Goal: Information Seeking & Learning: Compare options

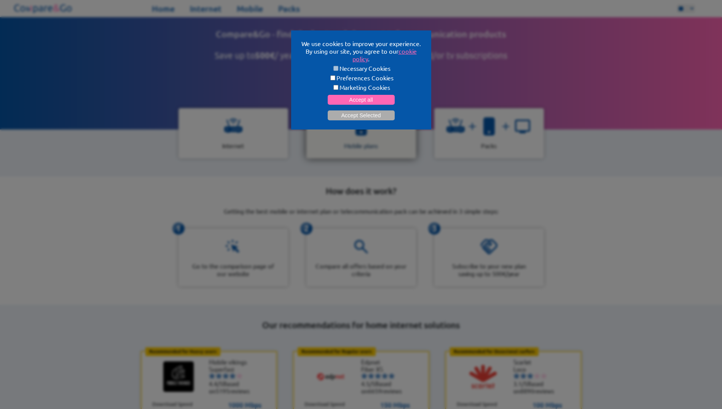
click at [364, 112] on button "Accept Selected" at bounding box center [361, 115] width 67 height 10
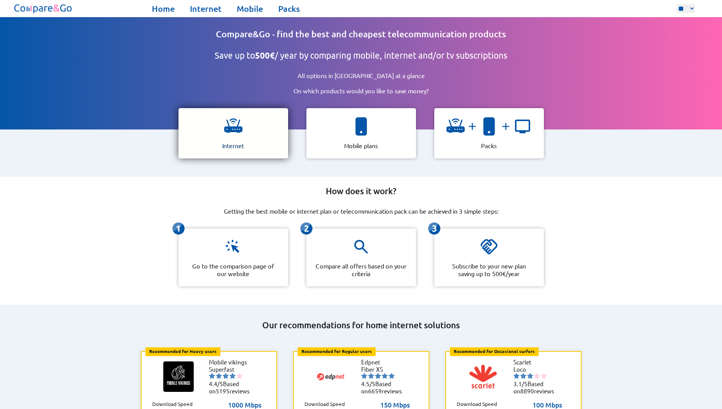
click at [243, 128] on div "Internet" at bounding box center [234, 133] width 110 height 50
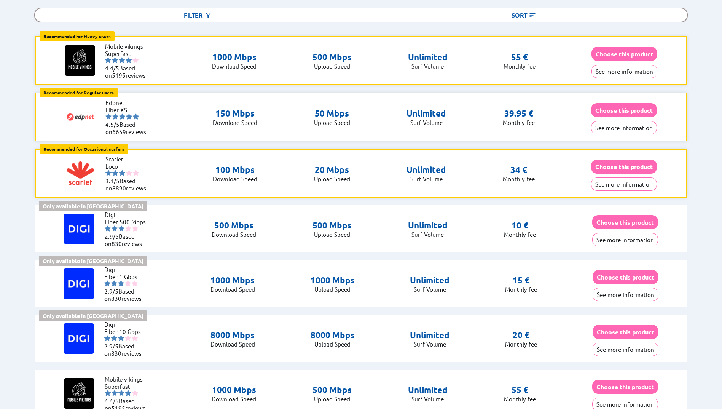
scroll to position [76, 0]
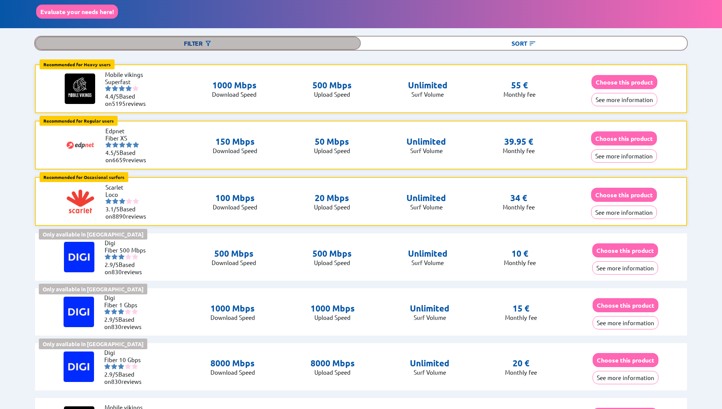
click at [222, 44] on div "Filter" at bounding box center [198, 43] width 326 height 13
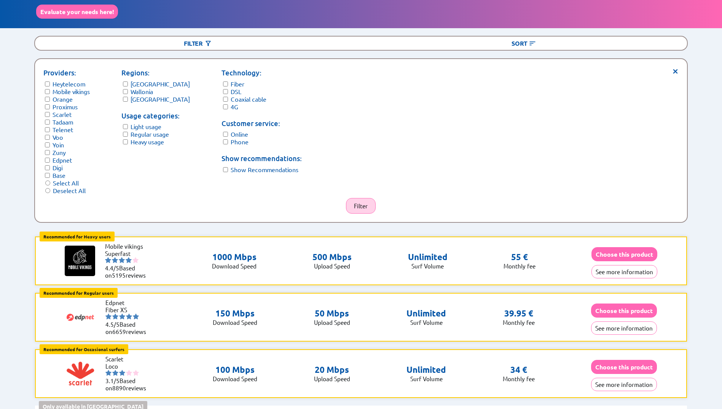
click at [364, 198] on button "Filter" at bounding box center [361, 206] width 30 height 16
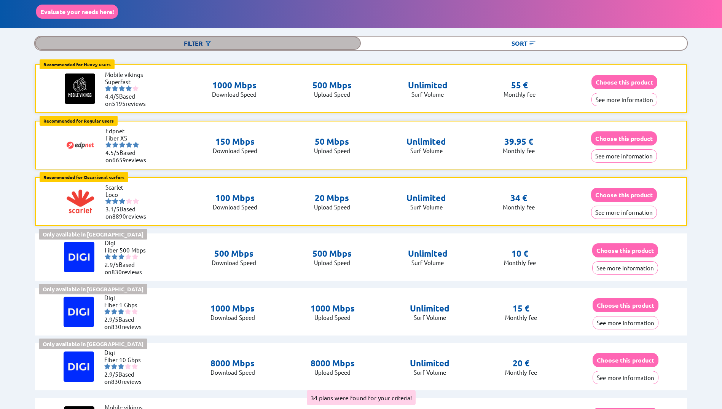
click at [206, 45] on img at bounding box center [209, 44] width 8 height 8
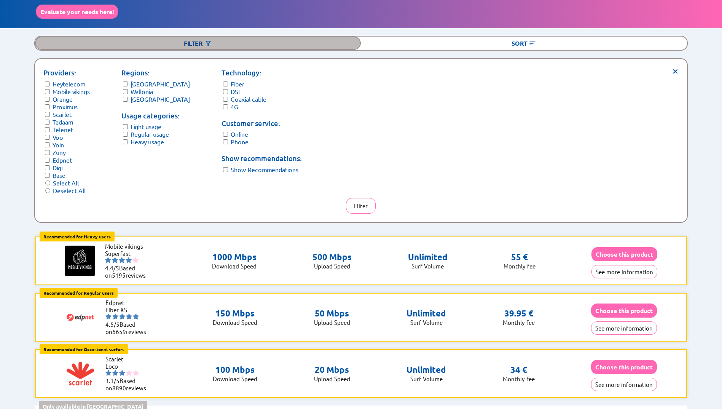
click at [202, 41] on div "Filter" at bounding box center [198, 43] width 326 height 13
